Goal: Transaction & Acquisition: Download file/media

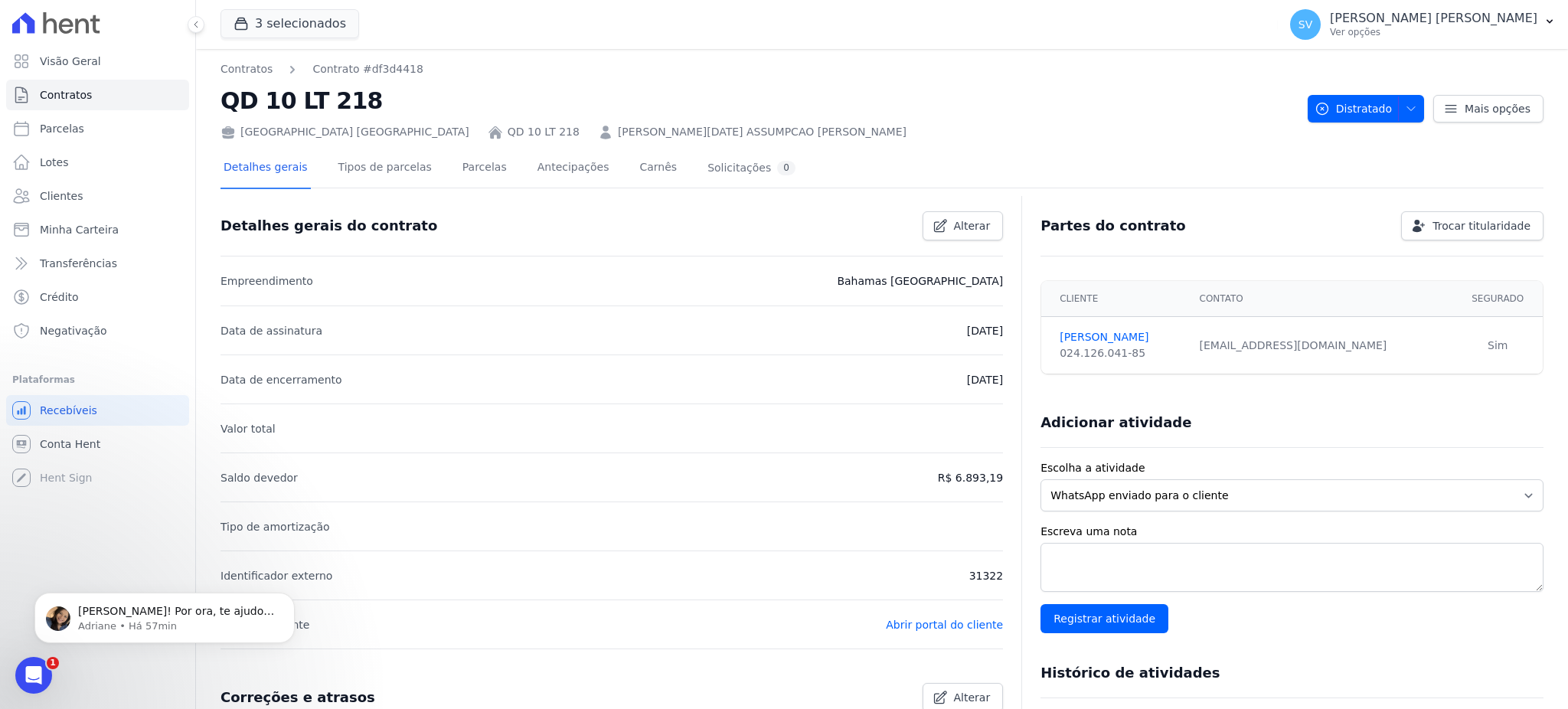
scroll to position [545, 0]
click at [182, 610] on p "Maravilha Shirley! Por ora, te ajudo em algo mais? =)" at bounding box center [177, 612] width 197 height 15
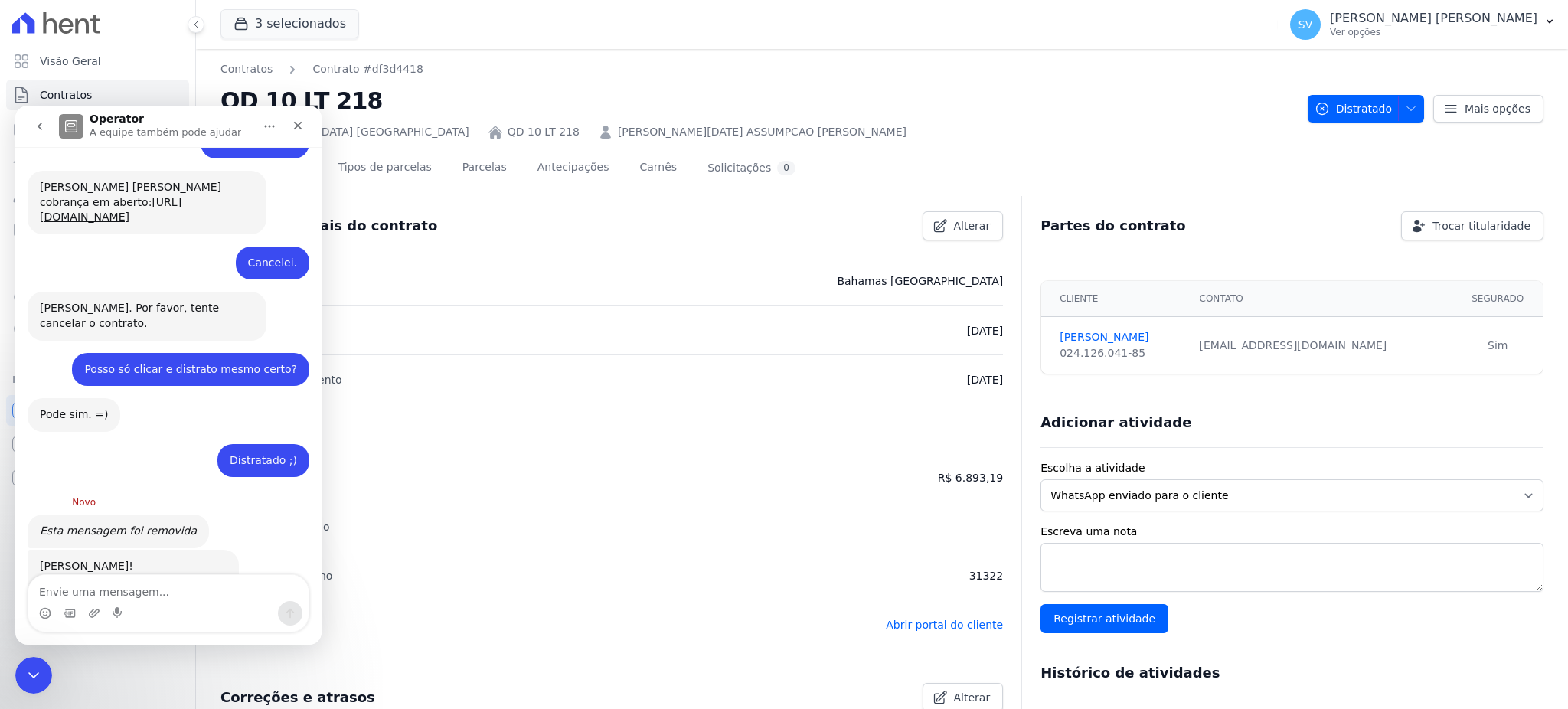
scroll to position [570, 0]
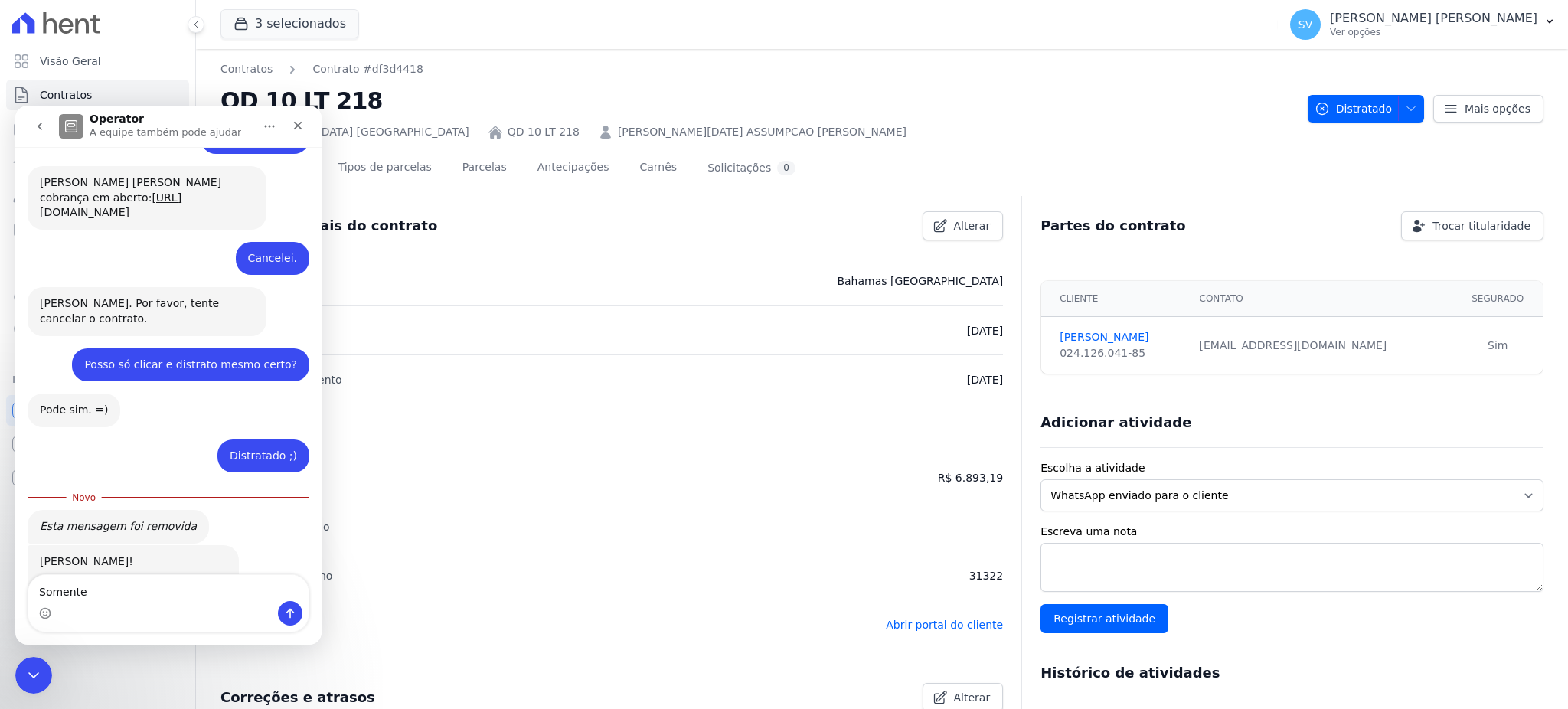
type textarea "Somente."
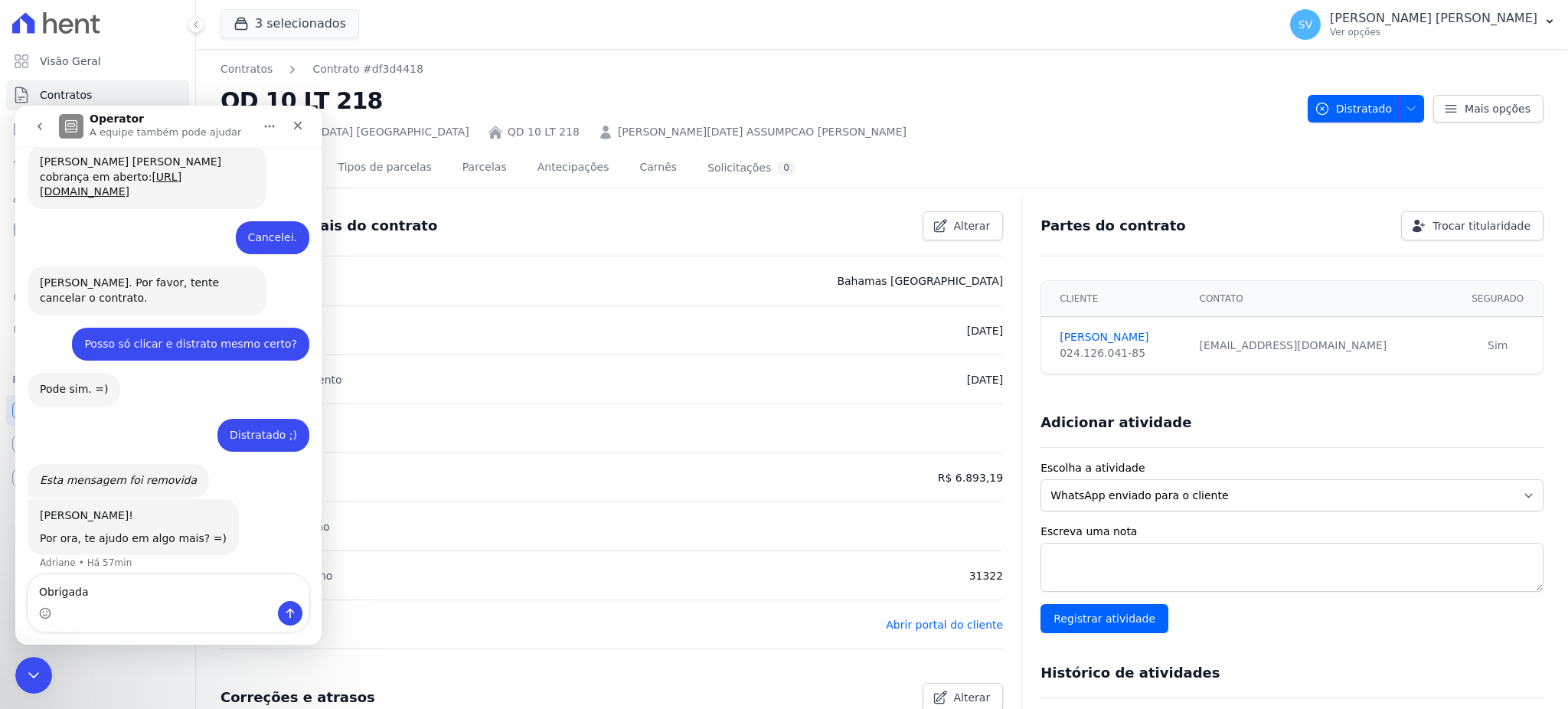
type textarea "Obrigada."
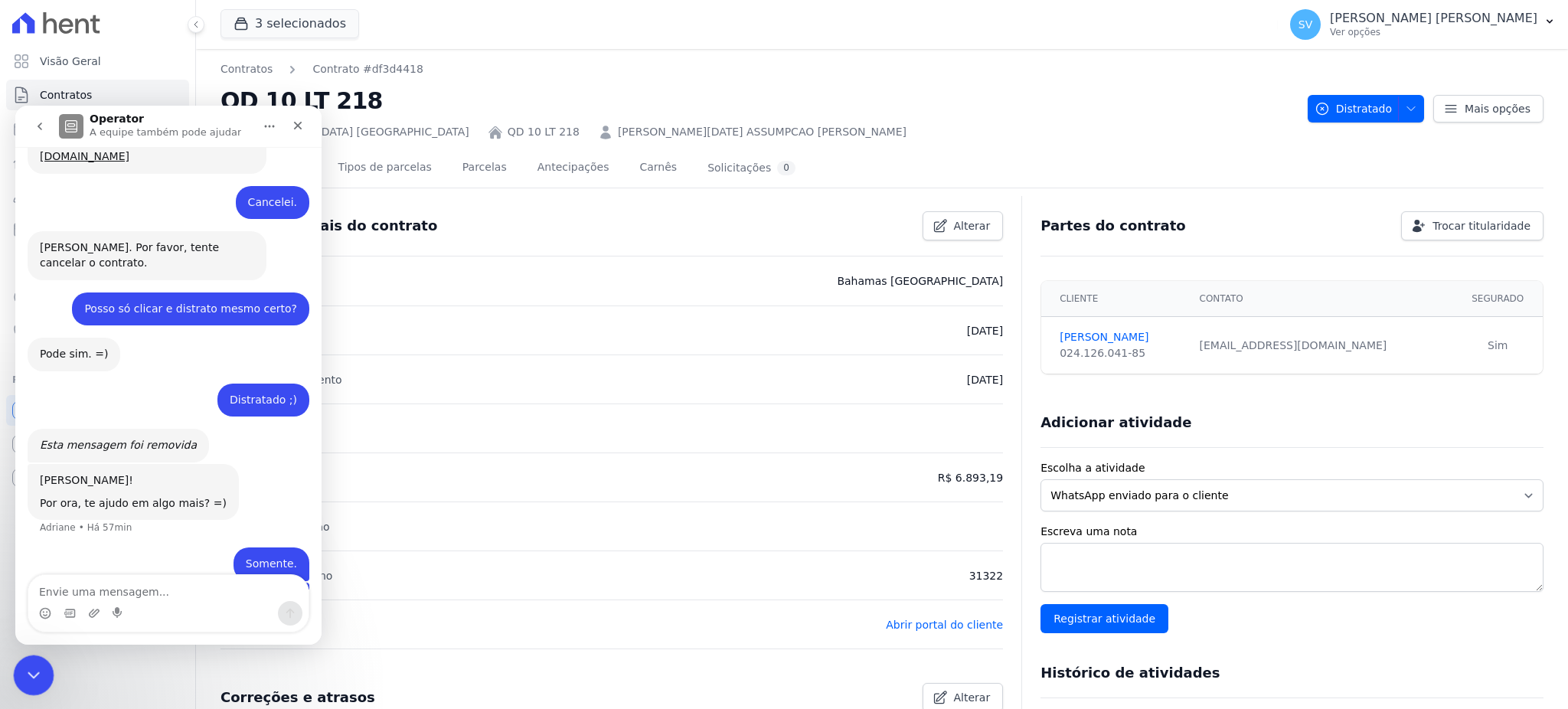
click at [26, 681] on icon "Encerramento do Messenger da Intercom" at bounding box center [32, 673] width 18 height 18
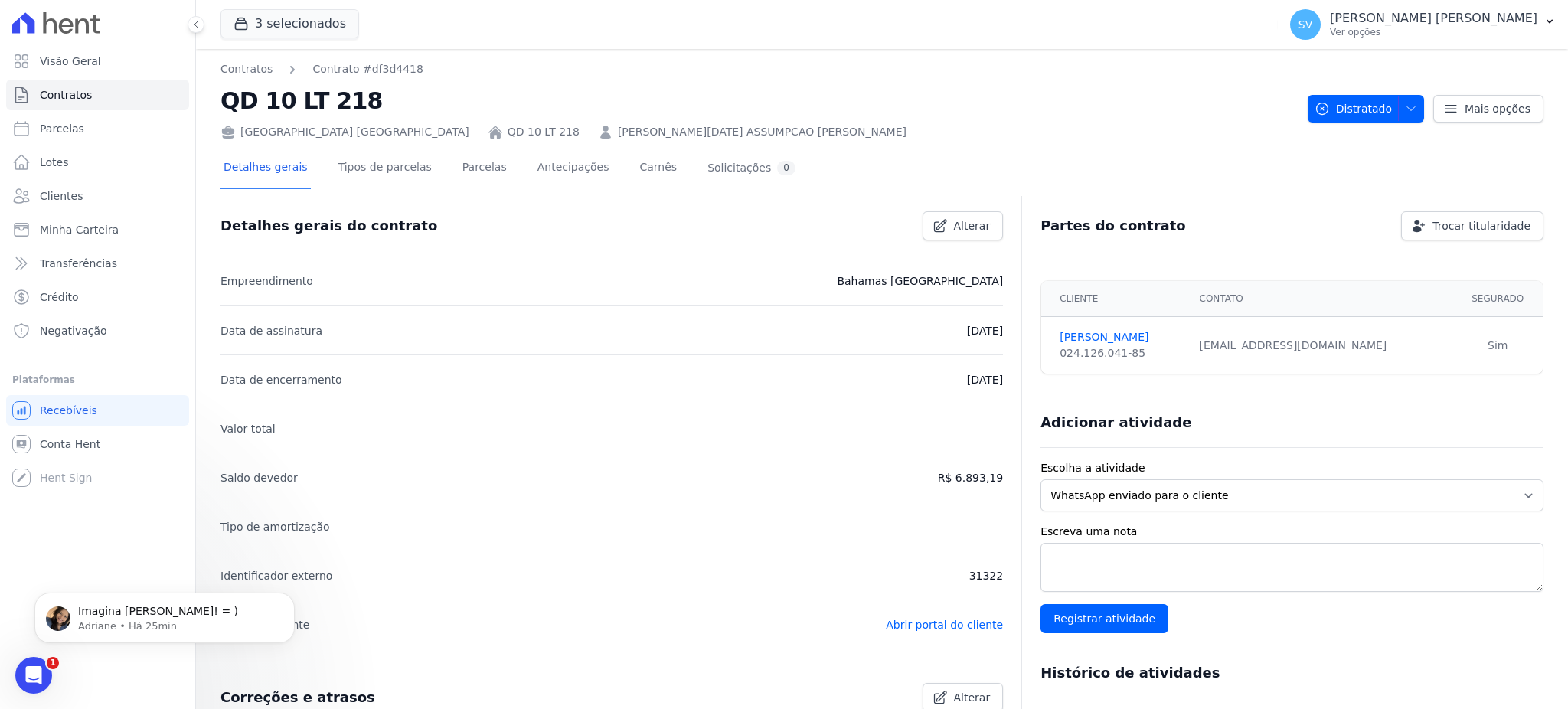
scroll to position [0, 0]
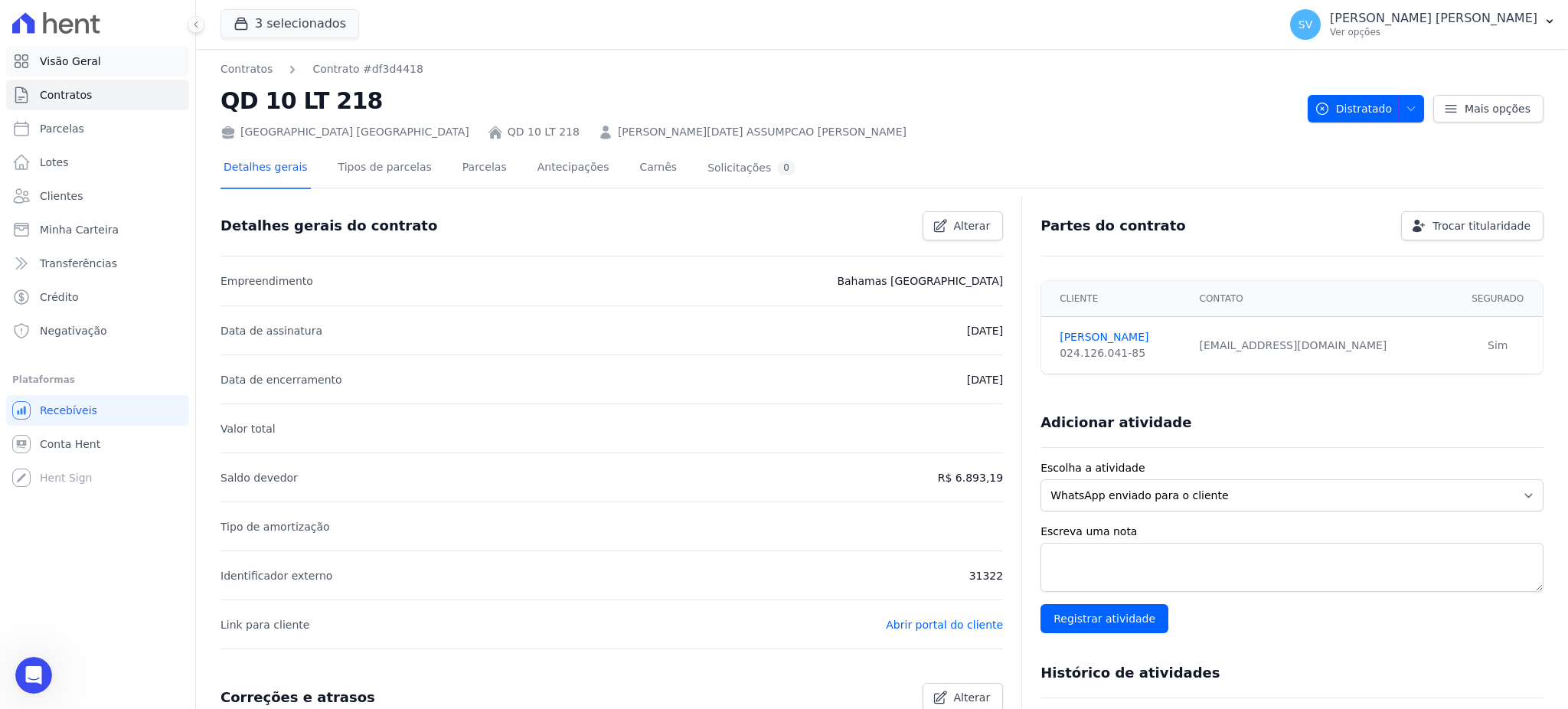
click at [69, 62] on span "Visão Geral" at bounding box center [70, 61] width 61 height 15
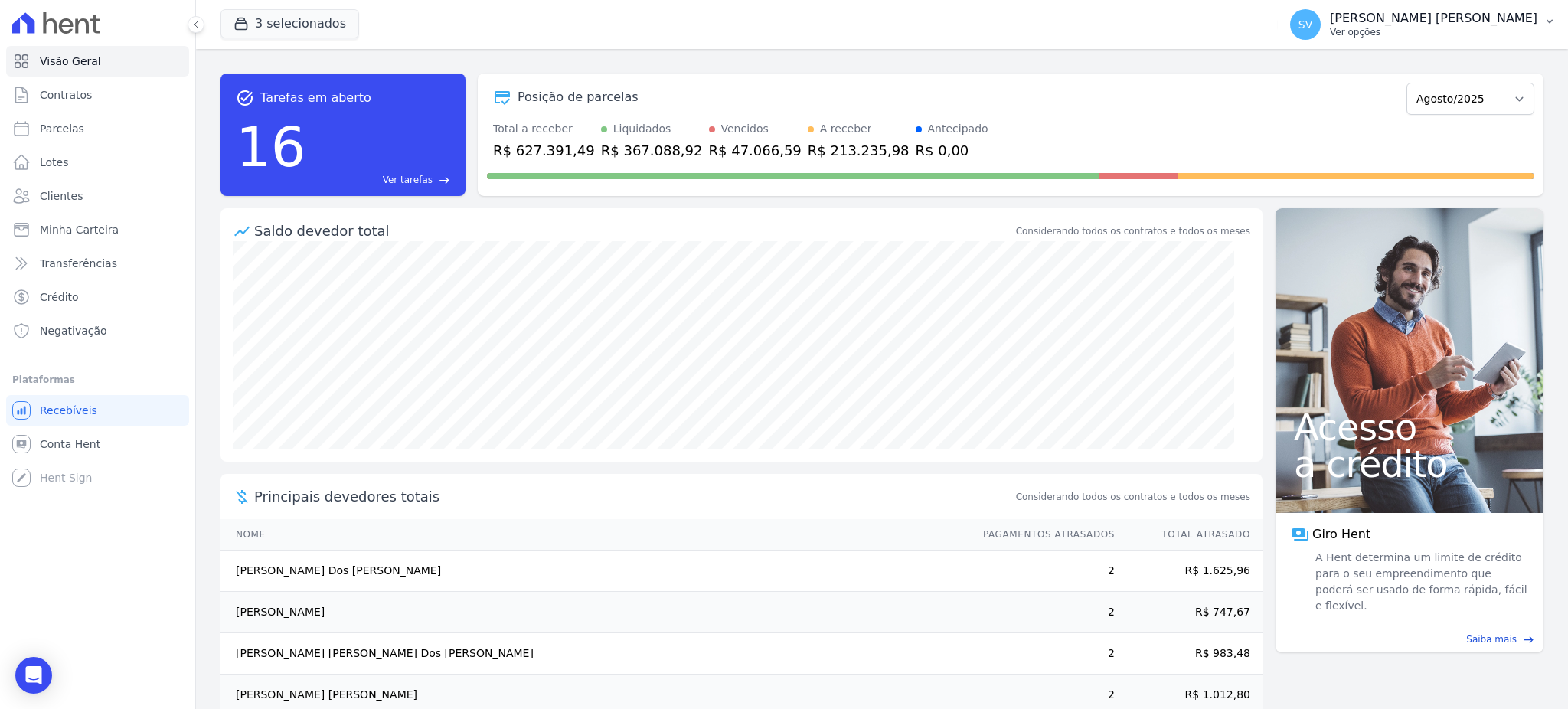
drag, startPoint x: 1472, startPoint y: 19, endPoint x: 1463, endPoint y: 18, distance: 9.1
click at [1473, 19] on p "[PERSON_NAME]" at bounding box center [1434, 18] width 207 height 15
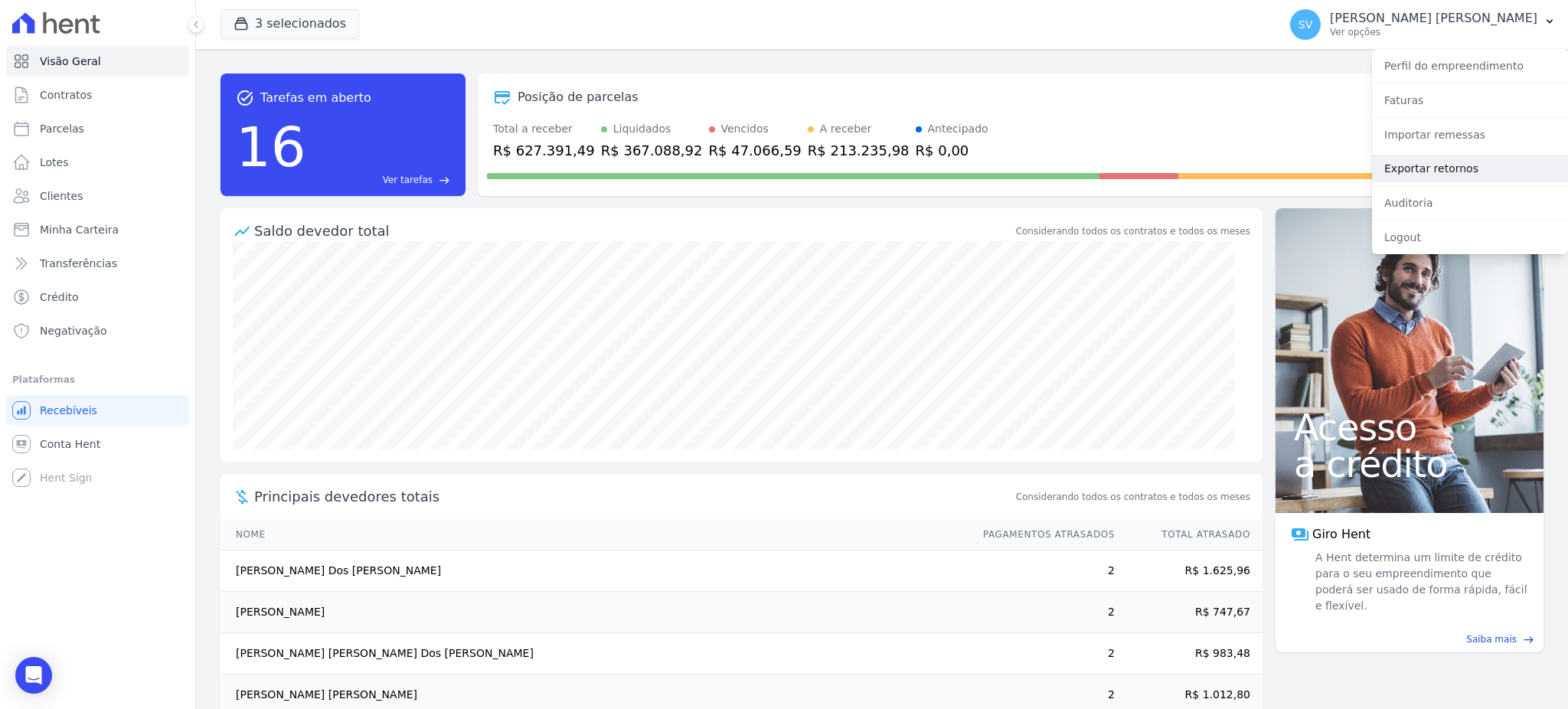
click at [1426, 171] on link "Exportar retornos" at bounding box center [1471, 168] width 196 height 28
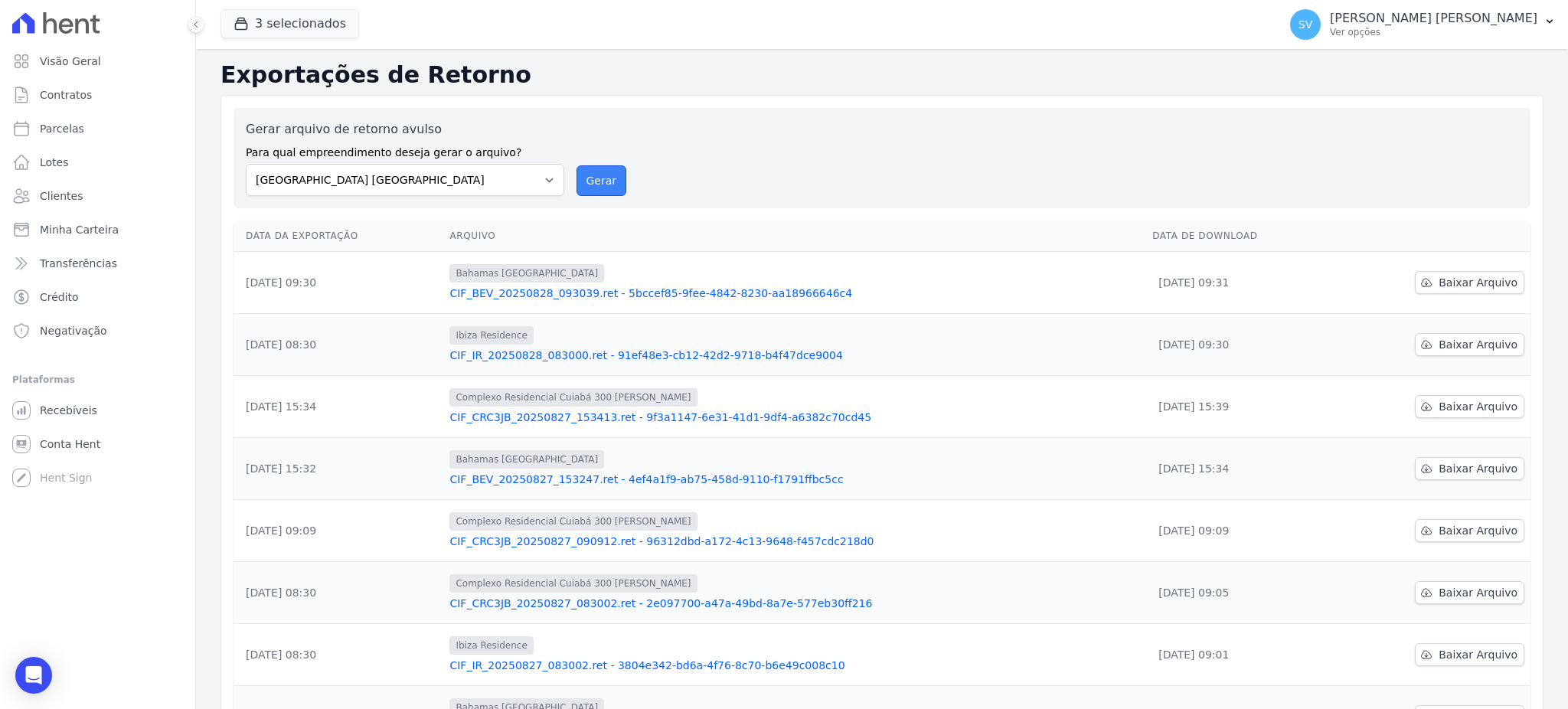
click at [582, 180] on button "Gerar" at bounding box center [602, 181] width 50 height 31
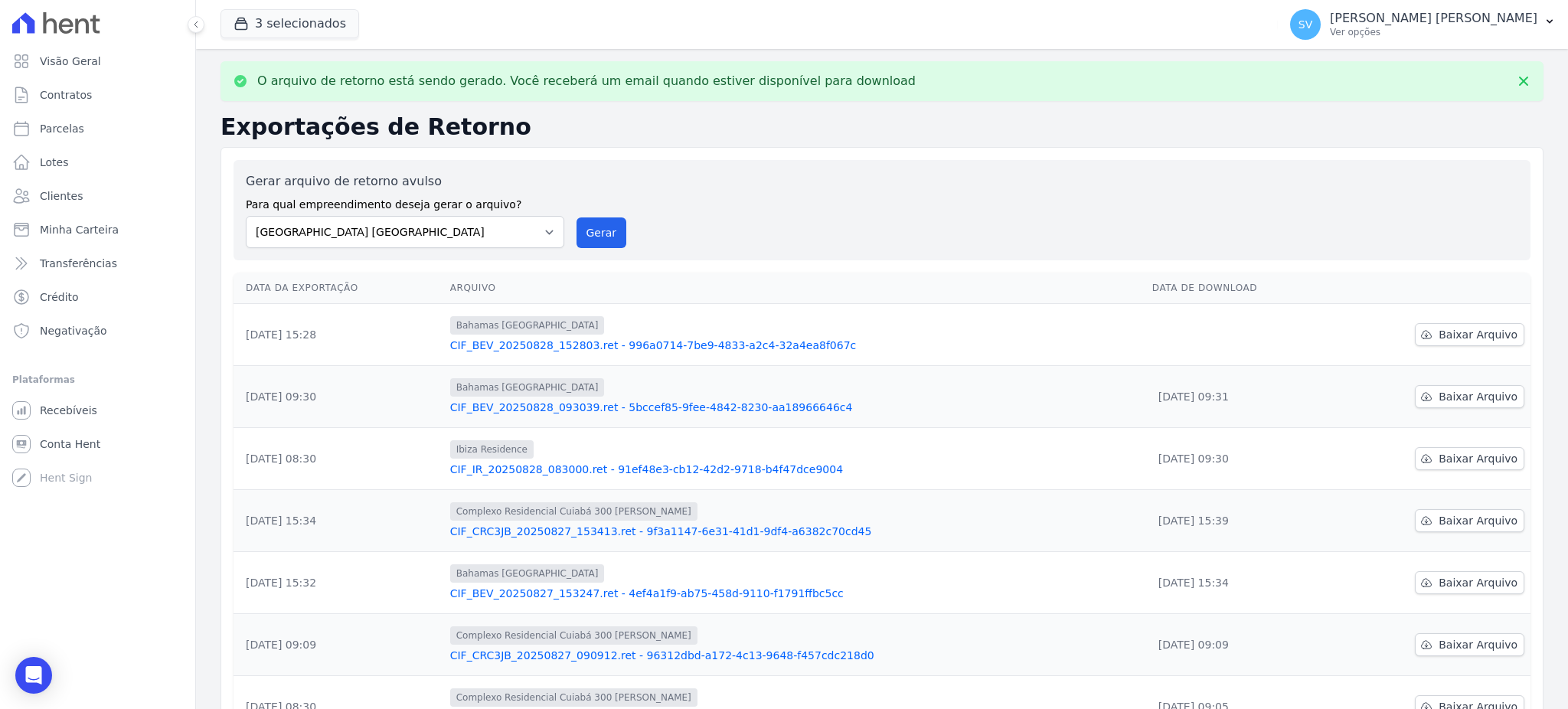
click at [534, 343] on link "CIF_BEV_20250828_152803.ret - 996a0714-7be9-4833-a2c4-32a4ea8f067c" at bounding box center [795, 345] width 690 height 15
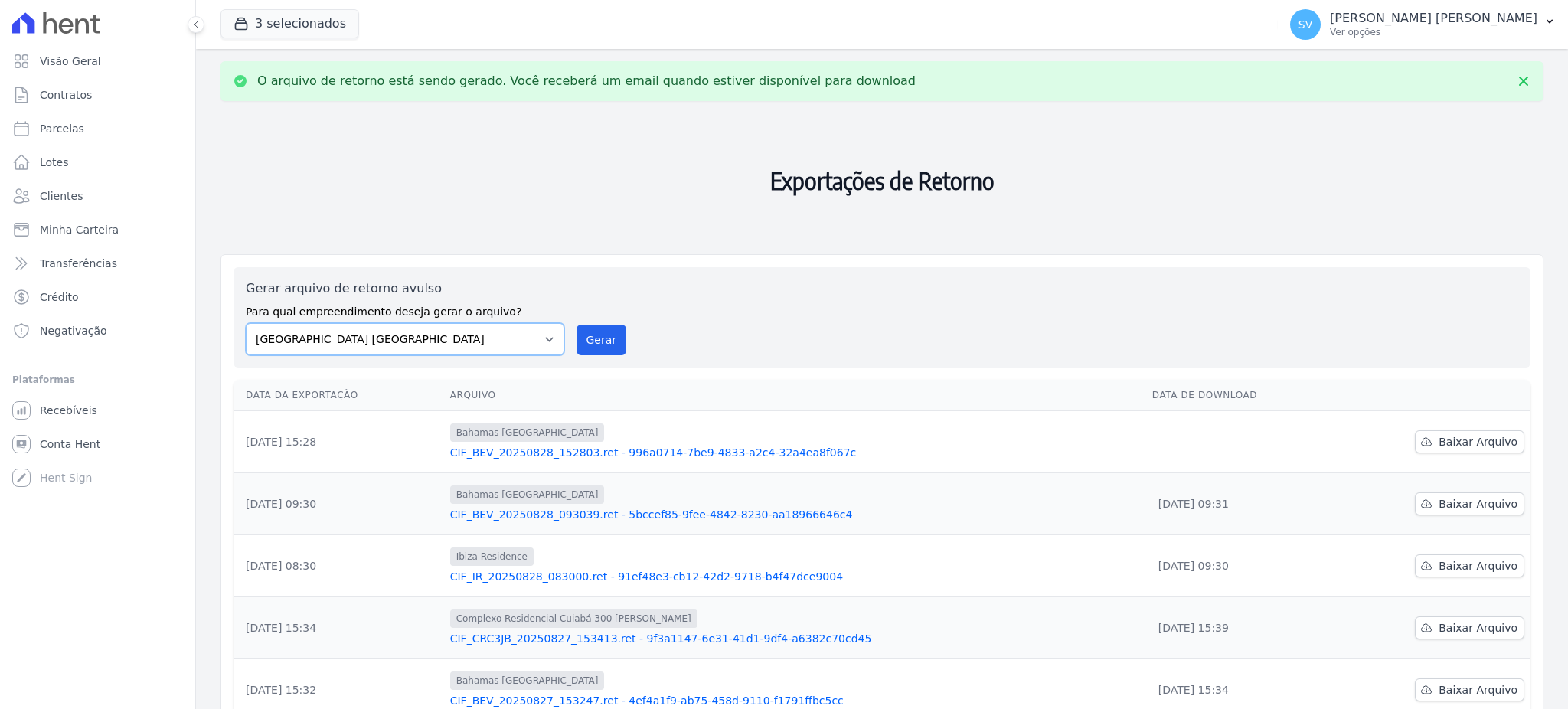
click at [541, 341] on select "BAHAMAS EAST VILLAGE COMPLEXO RESIDENCIAL CUIABÁ 300 - JOÃO DE BARRO IBIZA RESI…" at bounding box center [405, 340] width 319 height 32
select select "a999329b-d322-46c5-b2df-9163b092fb9b"
click at [246, 323] on select "BAHAMAS EAST VILLAGE COMPLEXO RESIDENCIAL CUIABÁ 300 - JOÃO DE BARRO IBIZA RESI…" at bounding box center [405, 340] width 319 height 32
click at [605, 341] on button "Gerar" at bounding box center [602, 341] width 50 height 31
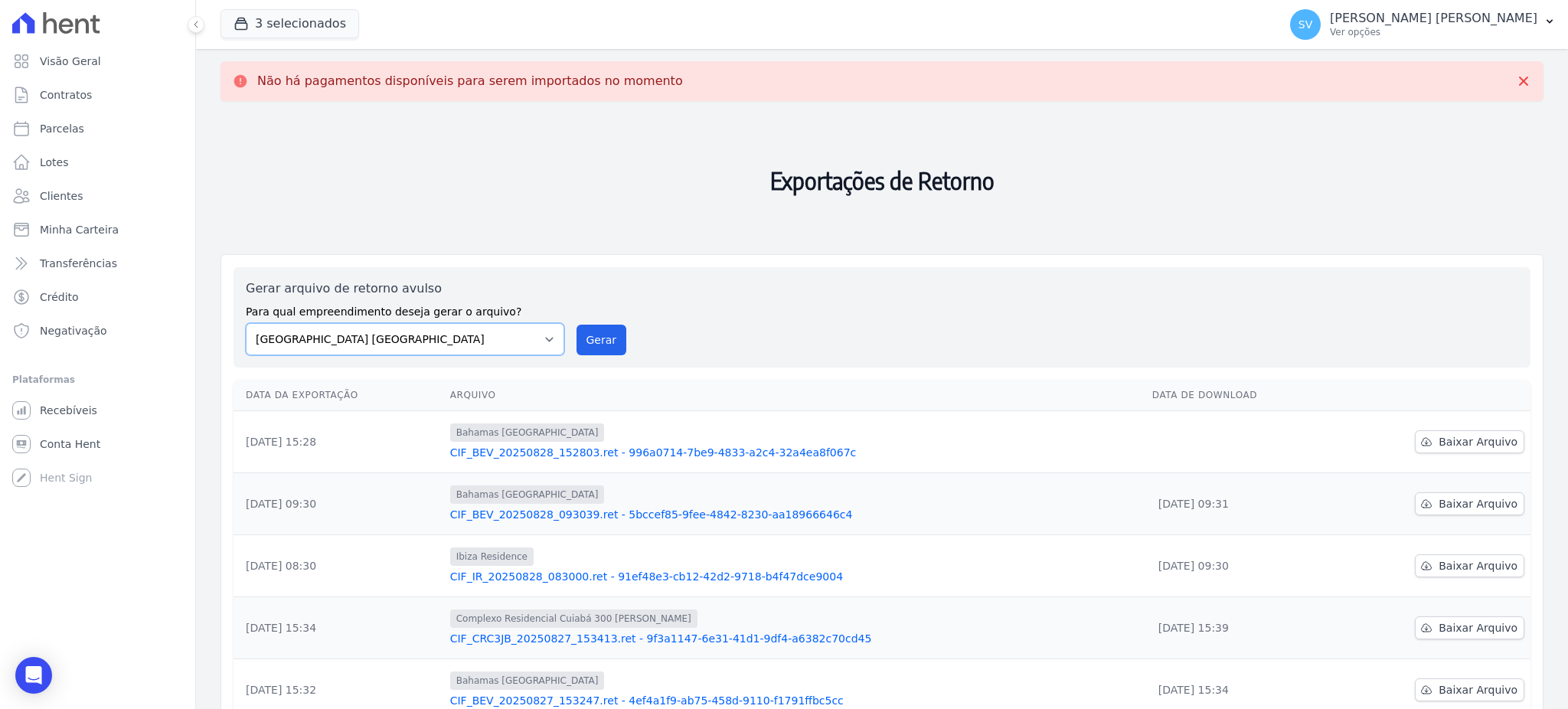
click at [545, 338] on select "BAHAMAS EAST VILLAGE COMPLEXO RESIDENCIAL CUIABÁ 300 - JOÃO DE BARRO IBIZA RESI…" at bounding box center [405, 340] width 319 height 32
select select "73a372cd-5640-41c8-aaea-11bd74619c10"
click at [246, 323] on select "BAHAMAS EAST VILLAGE COMPLEXO RESIDENCIAL CUIABÁ 300 - JOÃO DE BARRO IBIZA RESI…" at bounding box center [405, 340] width 319 height 32
drag, startPoint x: 592, startPoint y: 339, endPoint x: 846, endPoint y: 154, distance: 314.2
click at [594, 338] on button "Gerar" at bounding box center [602, 341] width 50 height 31
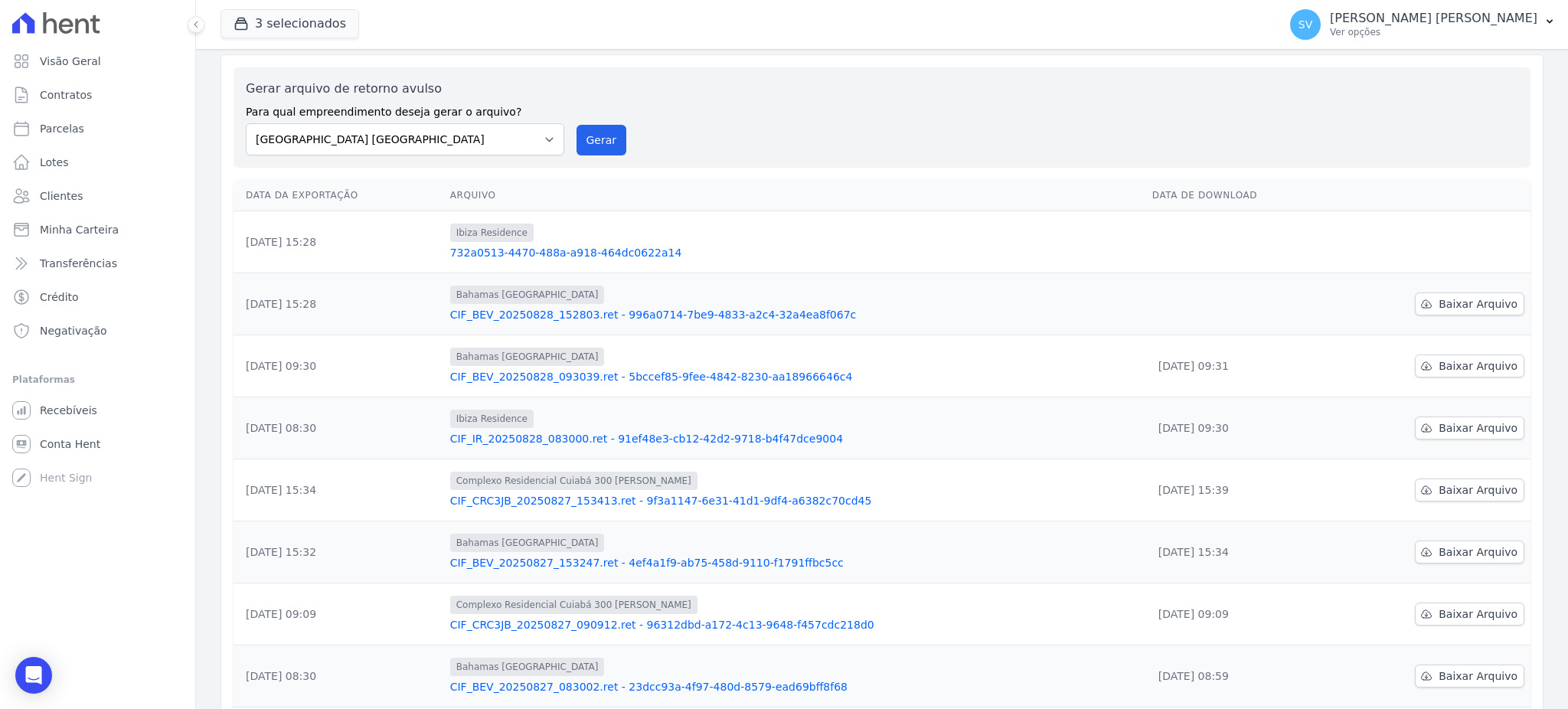
scroll to position [204, 0]
click at [1468, 299] on span "Baixar Arquivo" at bounding box center [1479, 300] width 79 height 15
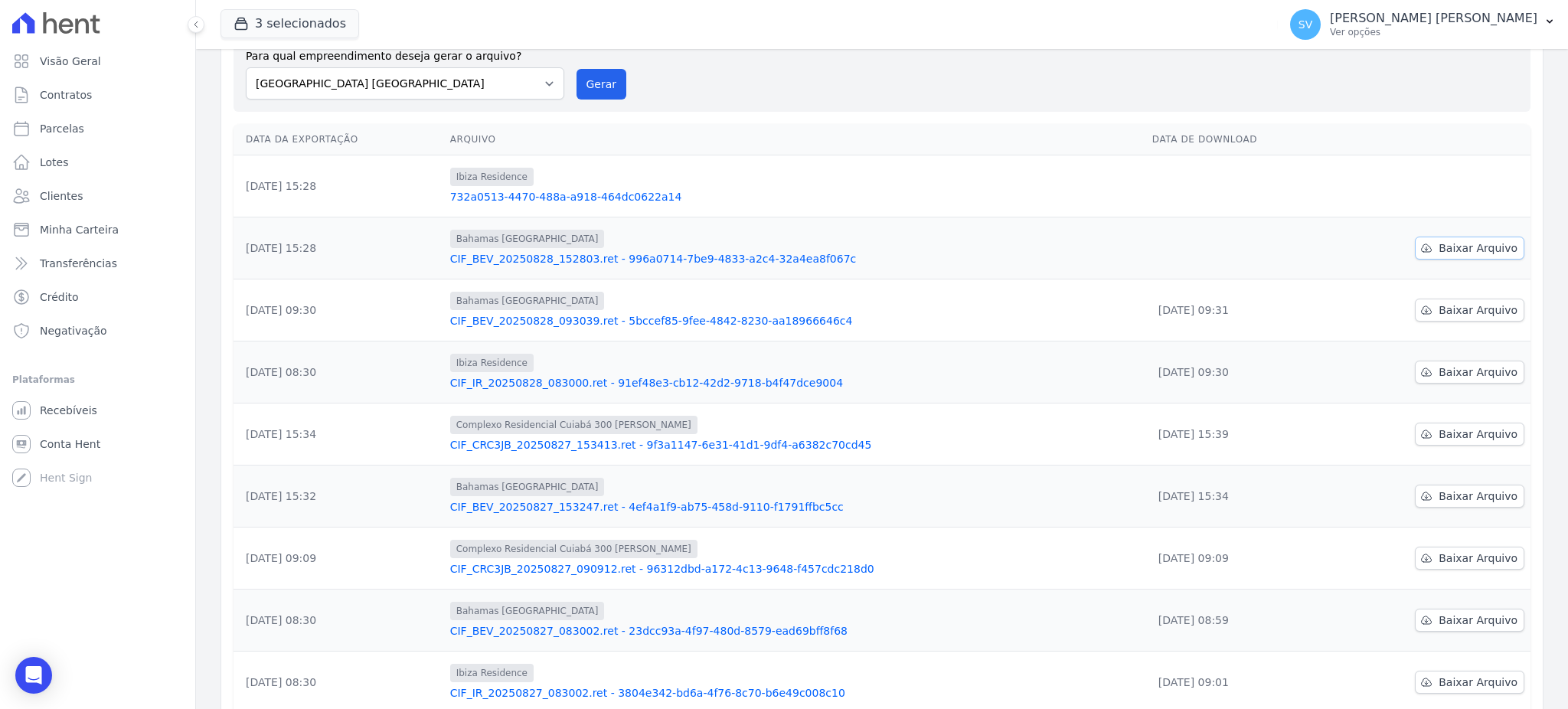
scroll to position [152, 0]
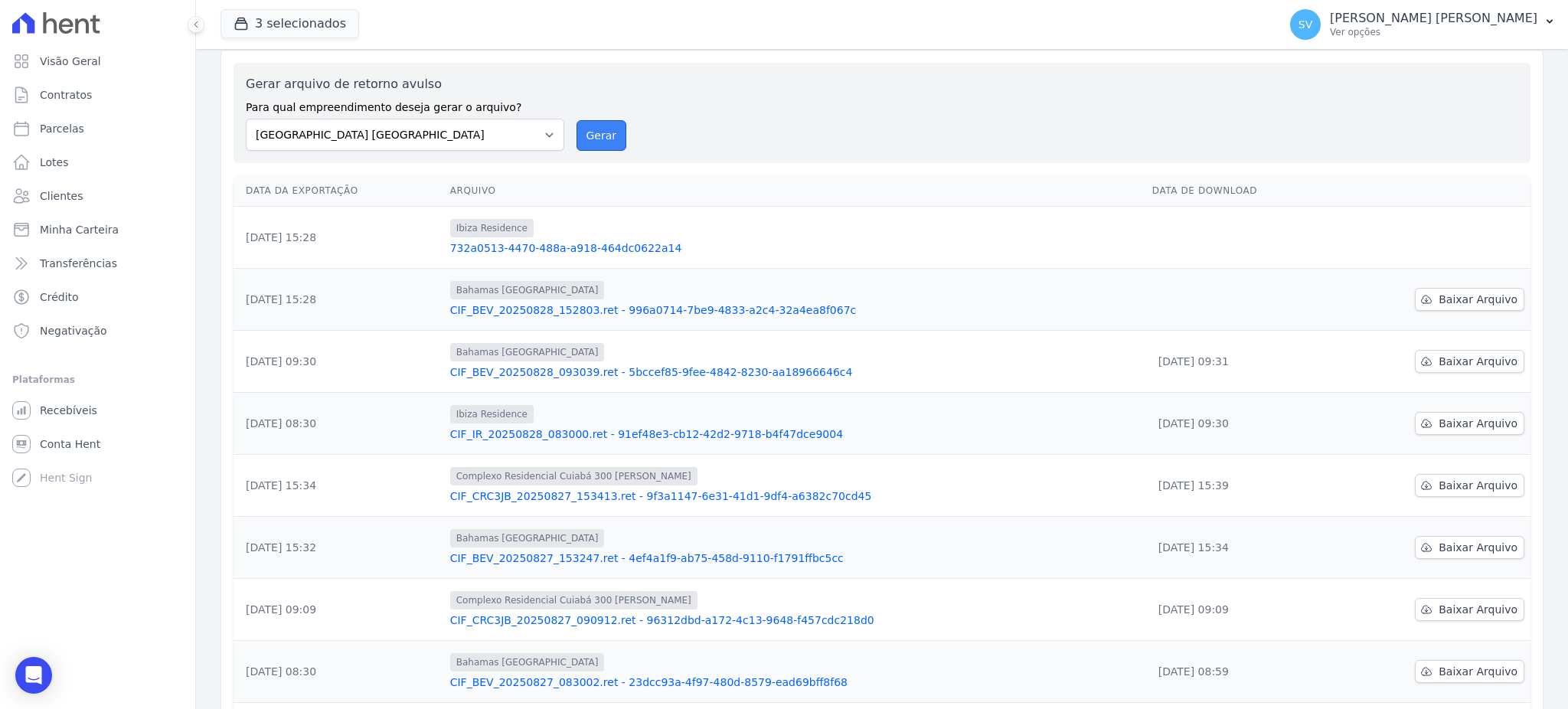
click at [576, 132] on button "Gerar" at bounding box center [602, 135] width 50 height 31
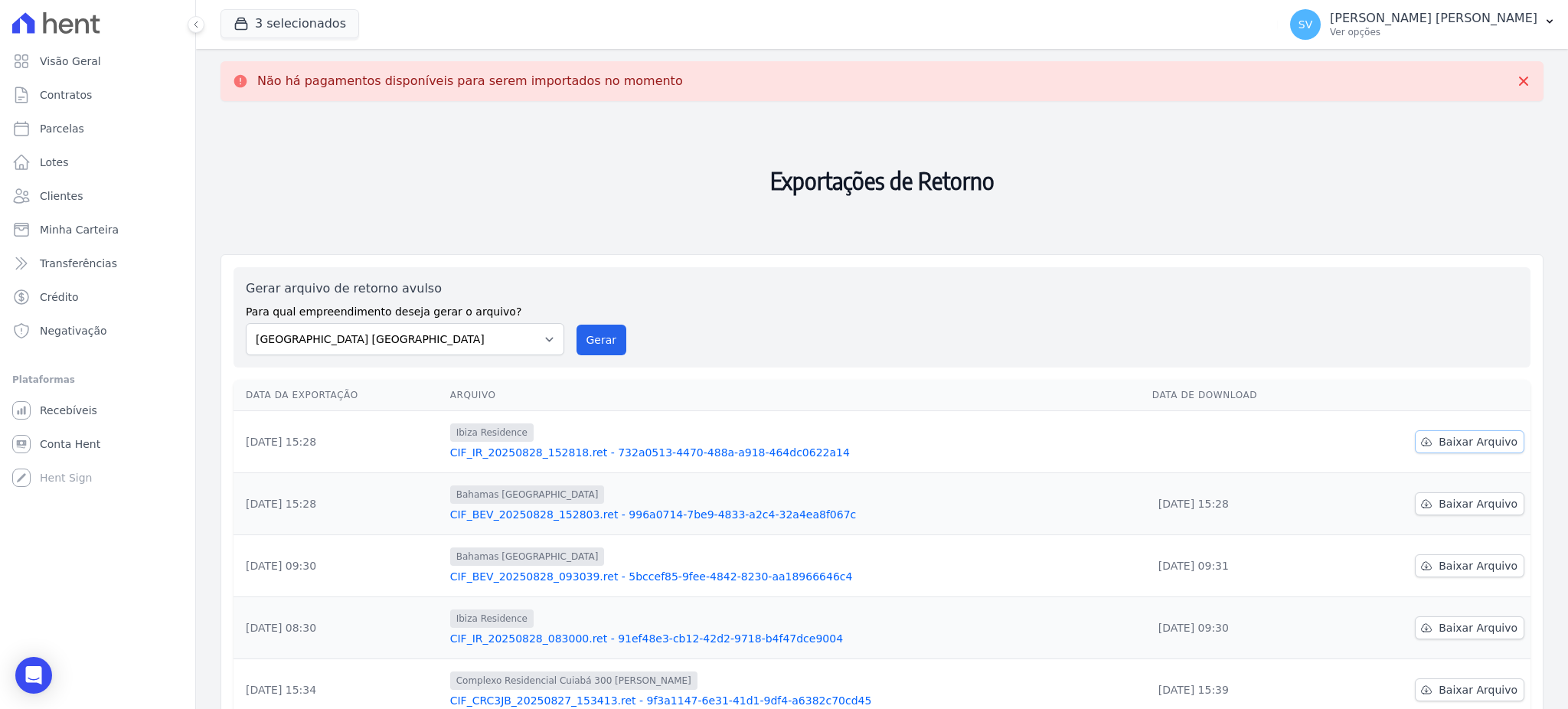
click at [1429, 441] on link "Baixar Arquivo" at bounding box center [1470, 442] width 110 height 23
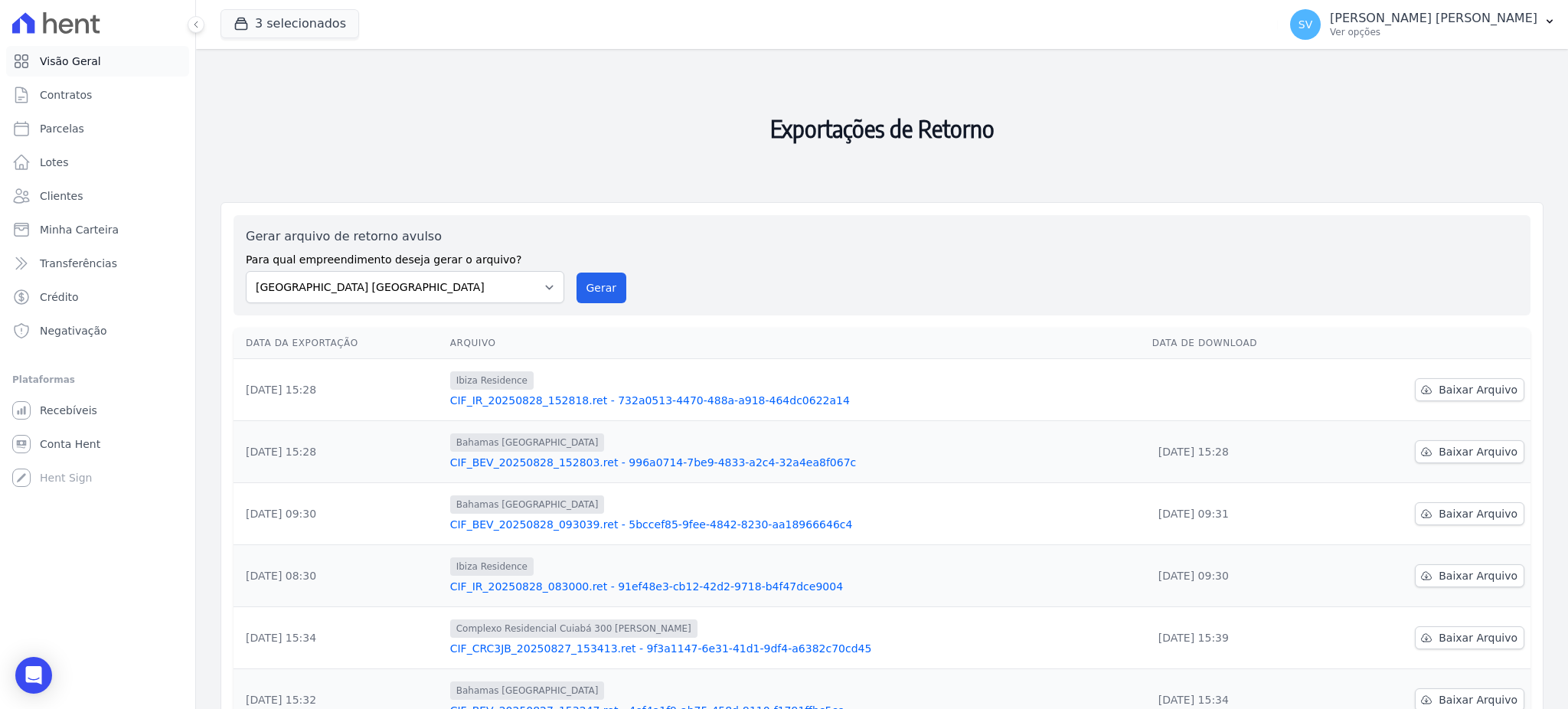
click at [54, 59] on span "Visão Geral" at bounding box center [70, 61] width 61 height 15
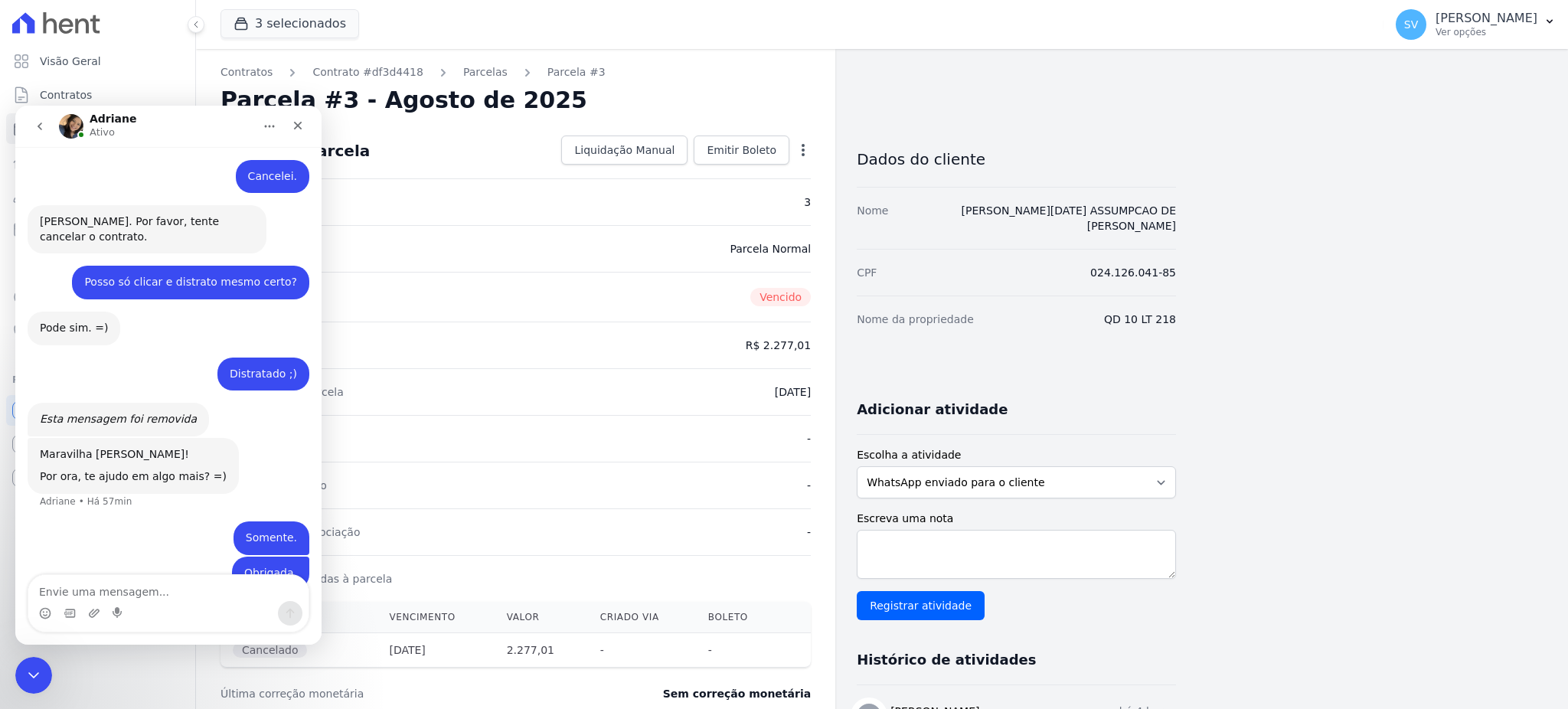
scroll to position [642, 0]
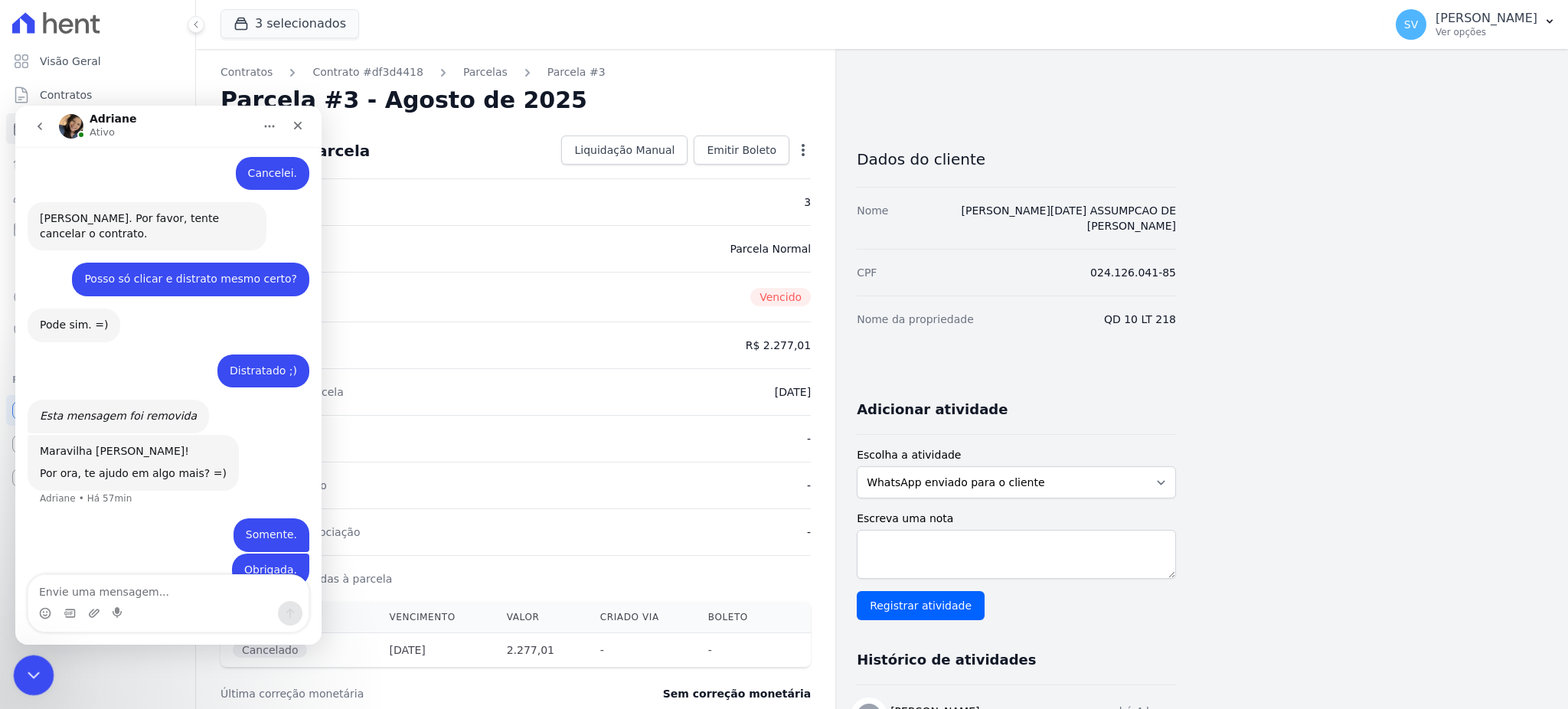
click at [32, 671] on icon "Encerramento do Messenger da Intercom" at bounding box center [32, 673] width 18 height 18
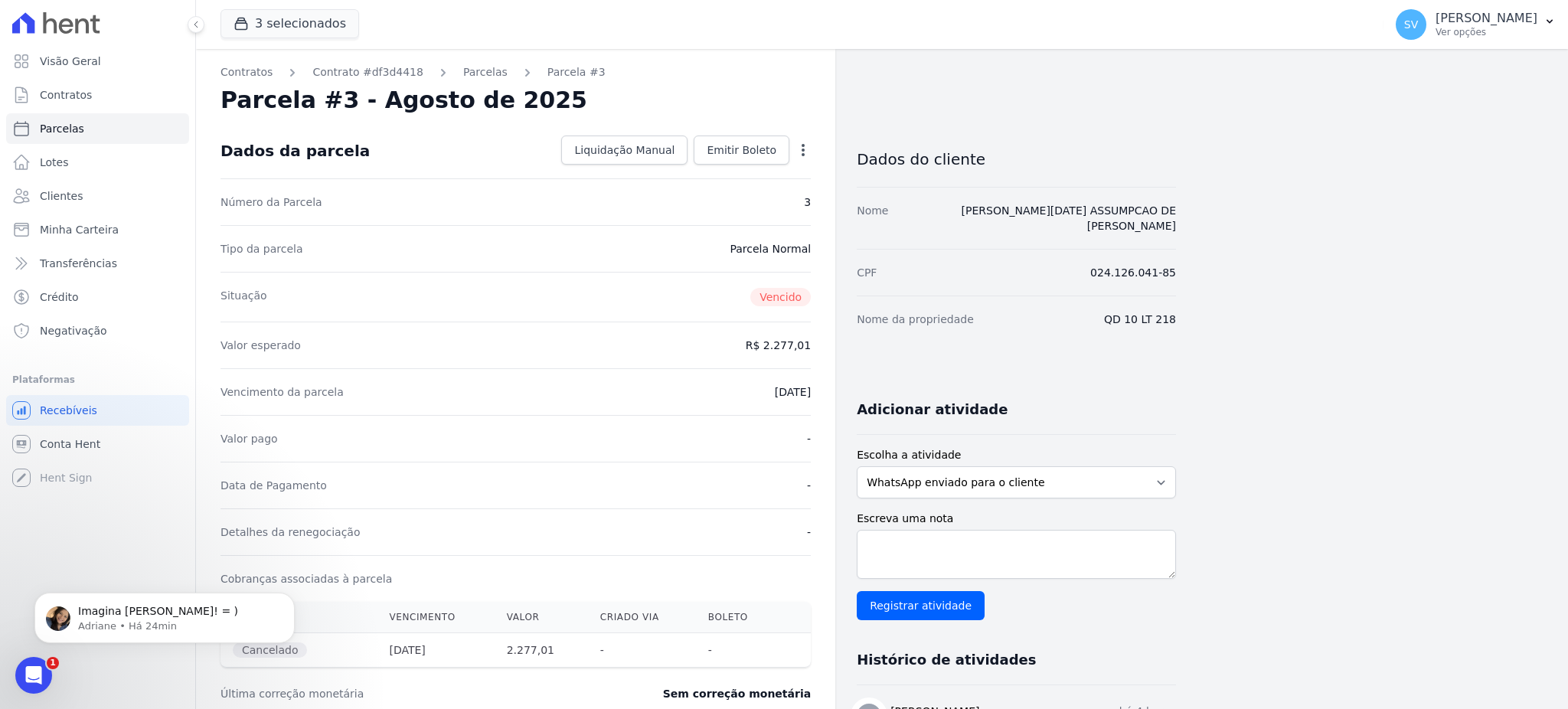
scroll to position [0, 0]
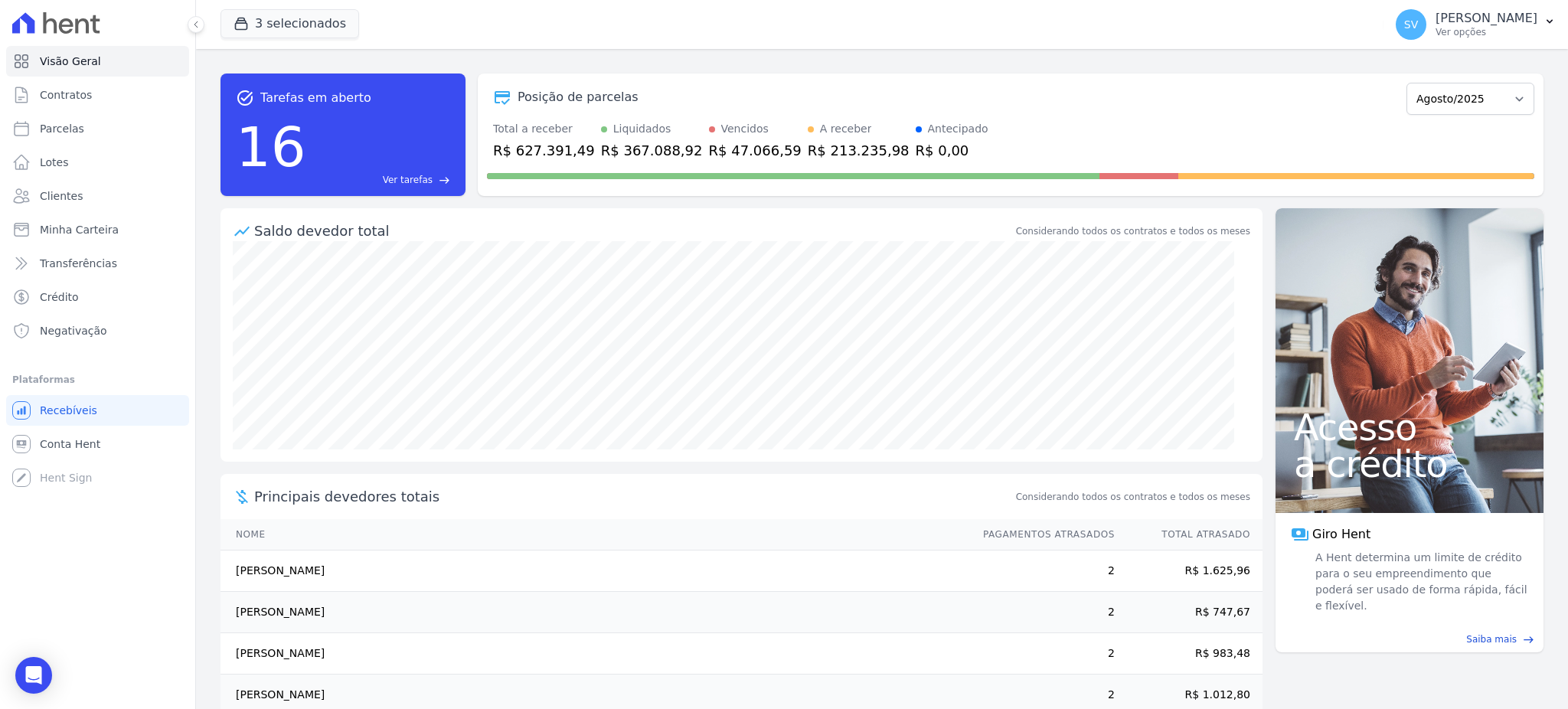
click at [713, 143] on div "R$ 47.066,59" at bounding box center [755, 150] width 93 height 21
click at [499, 139] on div "Total a receber R$ 627.391,49" at bounding box center [544, 141] width 102 height 40
